Goal: Use online tool/utility: Utilize a website feature to perform a specific function

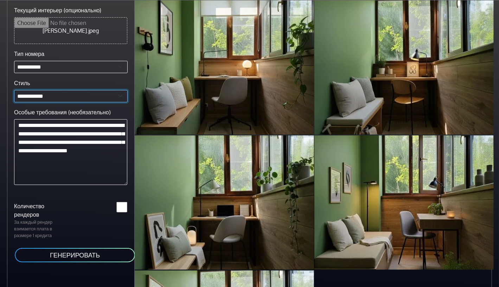
click at [92, 96] on select "**********" at bounding box center [71, 96] width 114 height 12
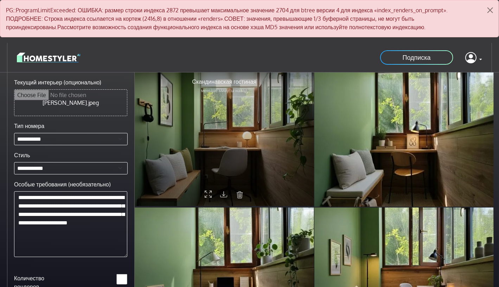
click at [225, 193] on icon at bounding box center [223, 193] width 7 height 9
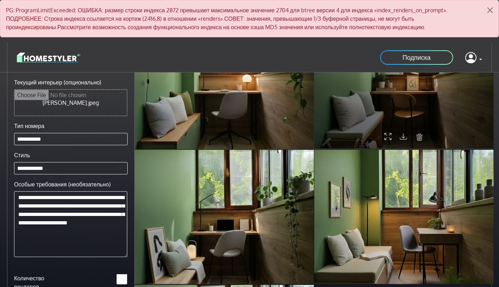
scroll to position [70, 0]
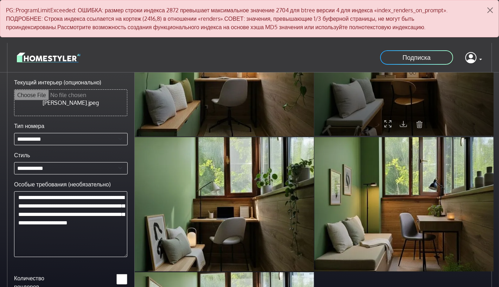
click at [400, 123] on icon at bounding box center [403, 123] width 7 height 9
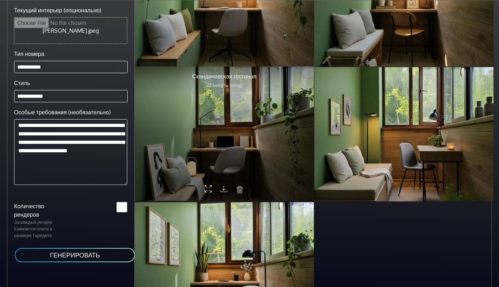
scroll to position [120, 0]
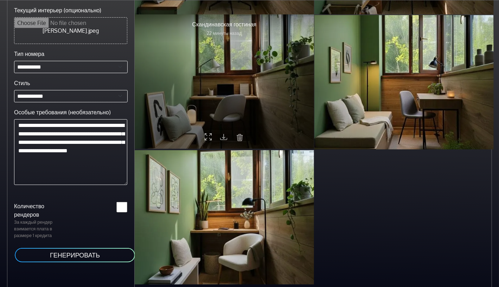
click at [222, 133] on icon at bounding box center [223, 136] width 7 height 9
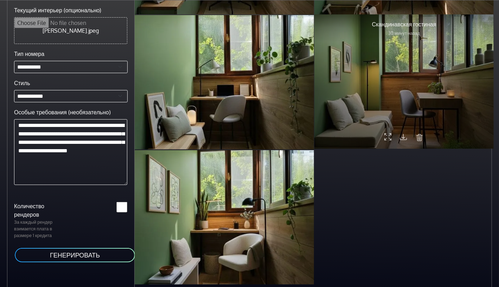
click at [402, 134] on icon at bounding box center [403, 136] width 7 height 9
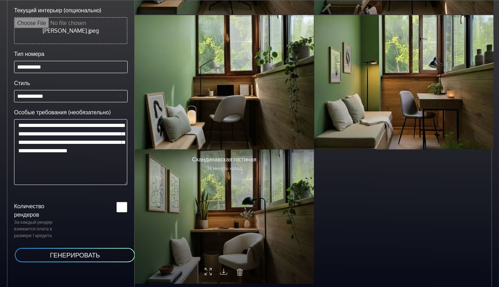
click at [223, 268] on icon at bounding box center [223, 271] width 7 height 9
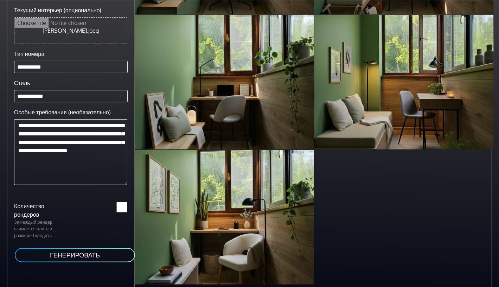
click at [67, 27] on input "Текущий интерьер (опционально)" at bounding box center [70, 31] width 113 height 26
type input "**********"
drag, startPoint x: 102, startPoint y: 159, endPoint x: 18, endPoint y: 122, distance: 92.2
click at [18, 122] on textarea "**********" at bounding box center [70, 152] width 113 height 66
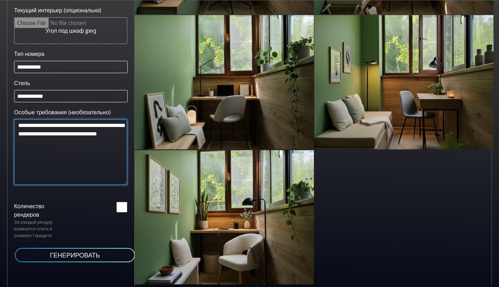
type textarea "**********"
click at [77, 254] on ya-tr-span "ГЕНЕРИРОВАТЬ" at bounding box center [75, 255] width 50 height 8
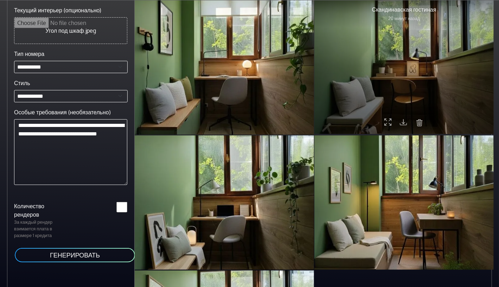
scroll to position [0, 0]
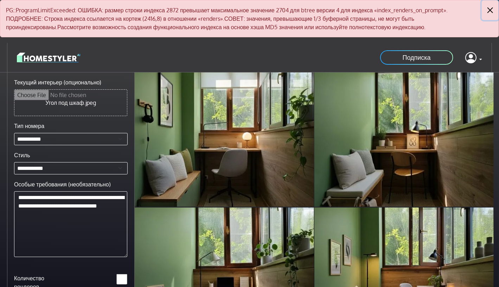
click at [491, 8] on button "Закрыть" at bounding box center [490, 10] width 17 height 20
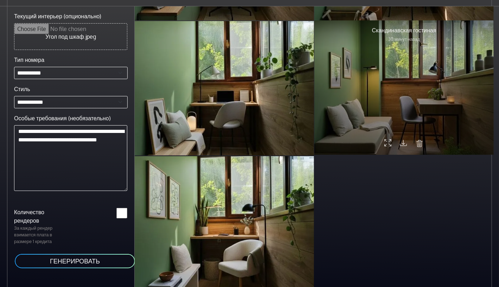
scroll to position [30, 0]
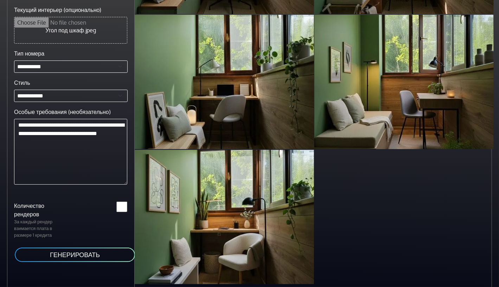
click at [104, 255] on button "ГЕНЕРИРОВАТЬ" at bounding box center [75, 255] width 122 height 16
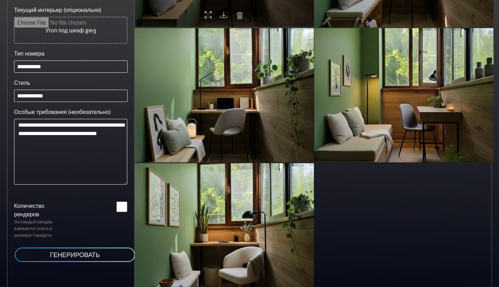
scroll to position [120, 0]
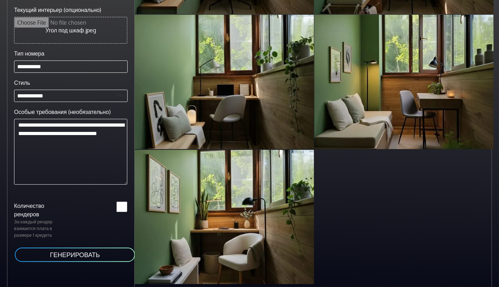
click at [124, 203] on input "*" at bounding box center [121, 207] width 11 height 11
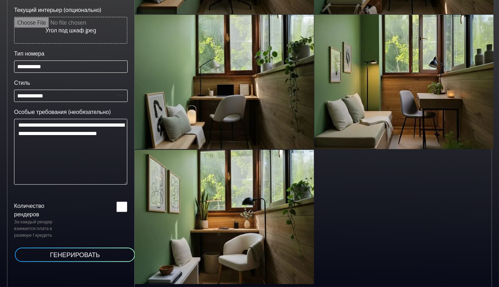
click at [123, 209] on input "*" at bounding box center [121, 207] width 11 height 11
click at [124, 203] on input "*" at bounding box center [121, 207] width 11 height 11
type input "*"
click at [125, 207] on input "*" at bounding box center [121, 207] width 11 height 11
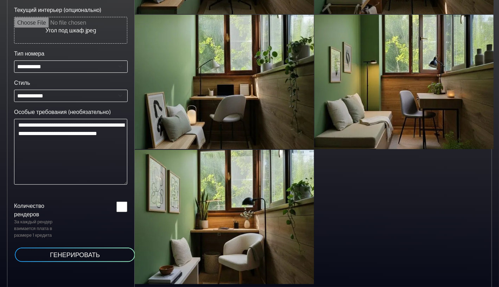
click at [98, 256] on ya-tr-span "ГЕНЕРИРОВАТЬ" at bounding box center [75, 255] width 50 height 8
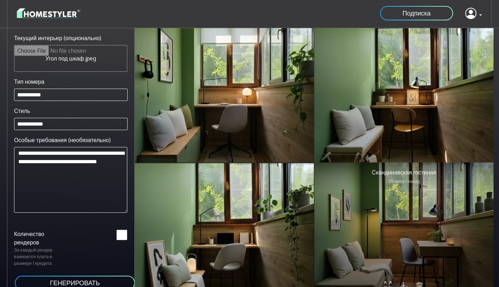
scroll to position [0, 0]
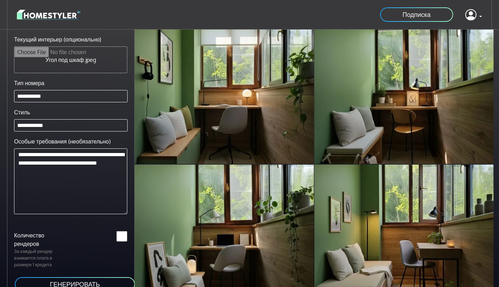
click at [436, 16] on link "Подписка" at bounding box center [417, 15] width 75 height 16
click at [119, 126] on select "**********" at bounding box center [71, 125] width 114 height 12
click at [119, 125] on select "**********" at bounding box center [71, 125] width 114 height 12
drag, startPoint x: 54, startPoint y: 171, endPoint x: 15, endPoint y: 151, distance: 43.9
click at [15, 151] on textarea "**********" at bounding box center [70, 181] width 113 height 66
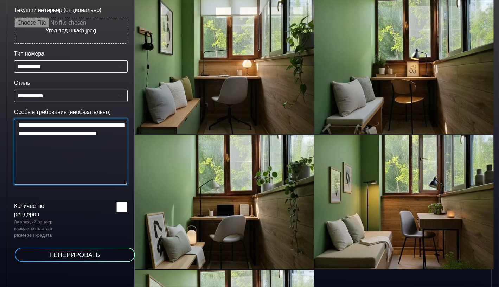
scroll to position [120, 0]
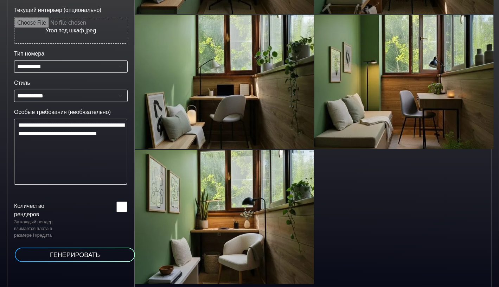
click at [88, 255] on ya-tr-span "ГЕНЕРИРОВАТЬ" at bounding box center [75, 255] width 50 height 8
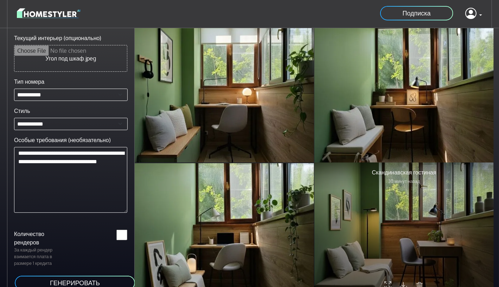
scroll to position [0, 0]
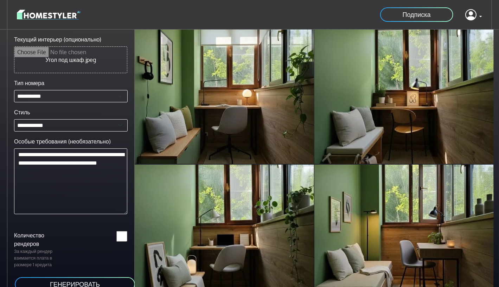
click at [392, 15] on link "Подписка" at bounding box center [417, 15] width 75 height 16
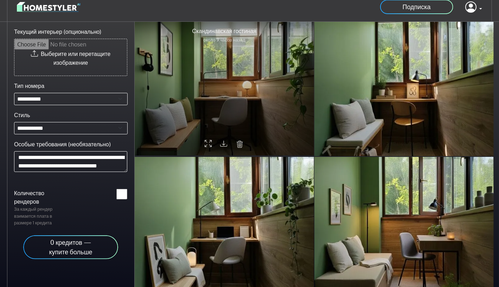
click at [246, 108] on div at bounding box center [224, 88] width 179 height 134
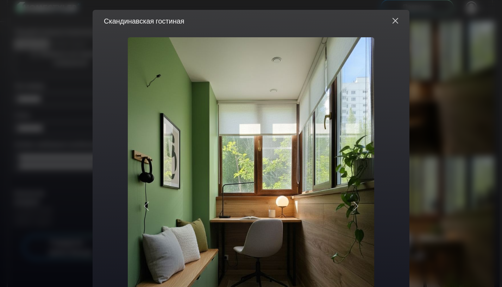
click at [398, 22] on button "Закрыть" at bounding box center [395, 20] width 17 height 11
